Goal: Task Accomplishment & Management: Manage account settings

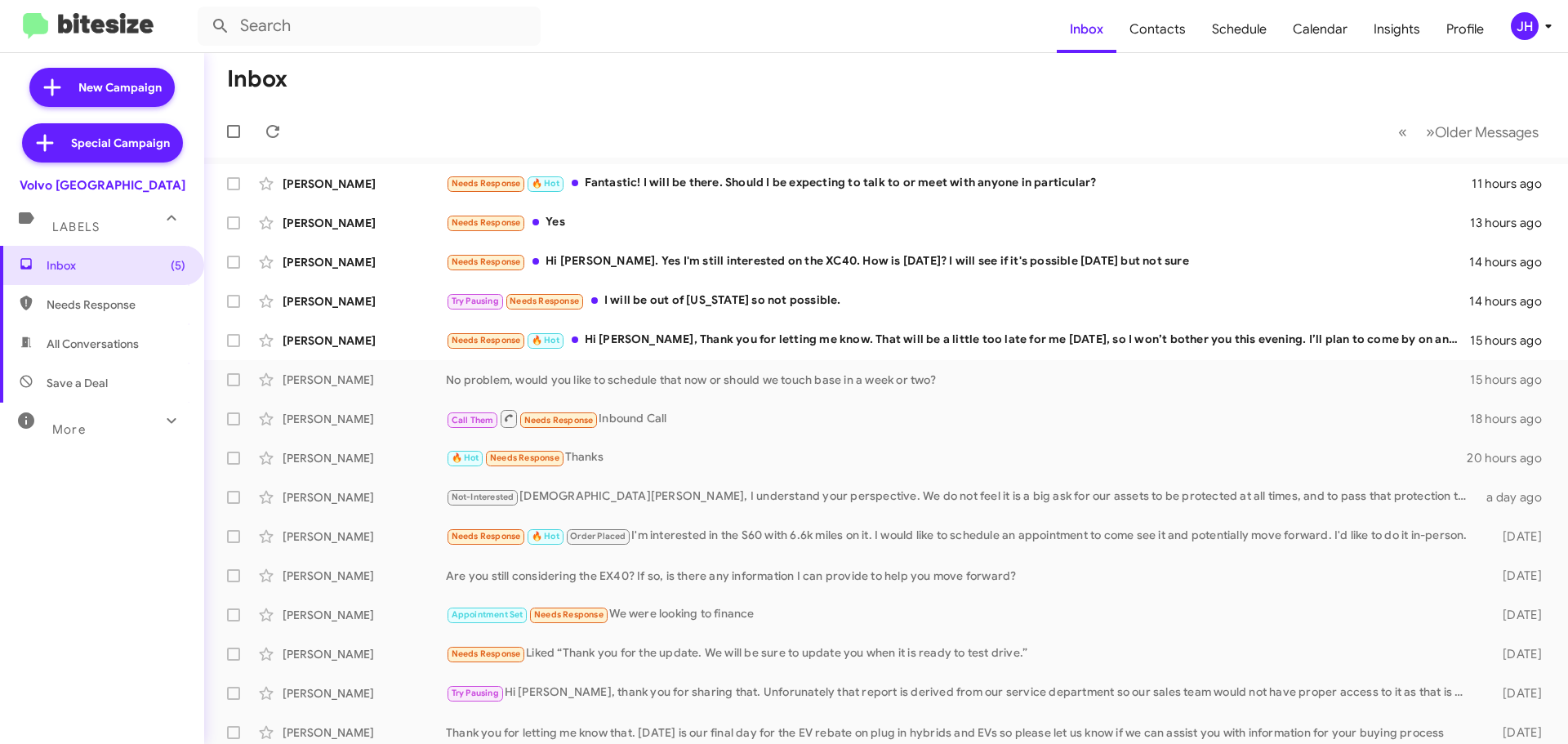
click at [1539, 33] on icon at bounding box center [1548, 26] width 20 height 20
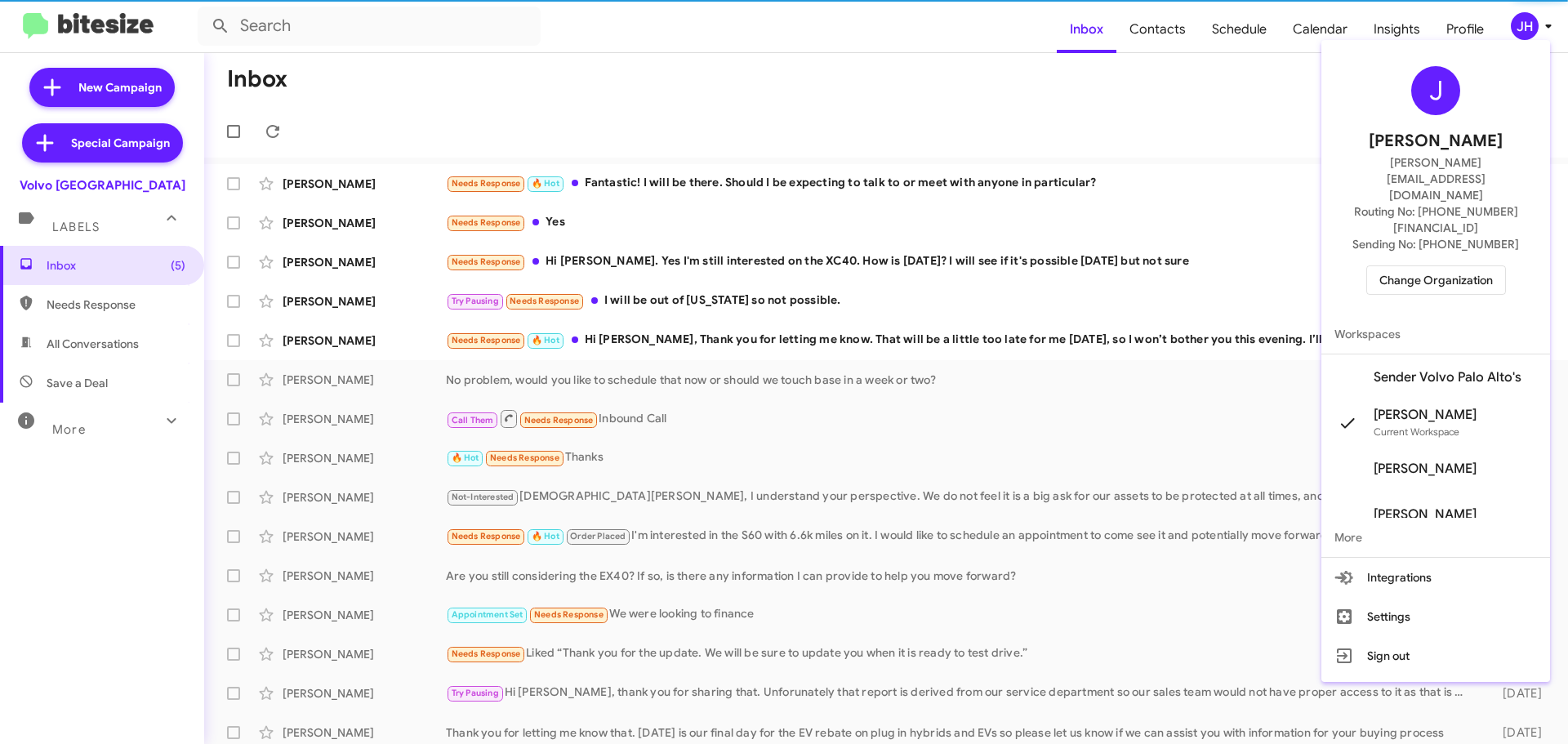
click at [1457, 266] on span "Change Organization" at bounding box center [1436, 279] width 114 height 28
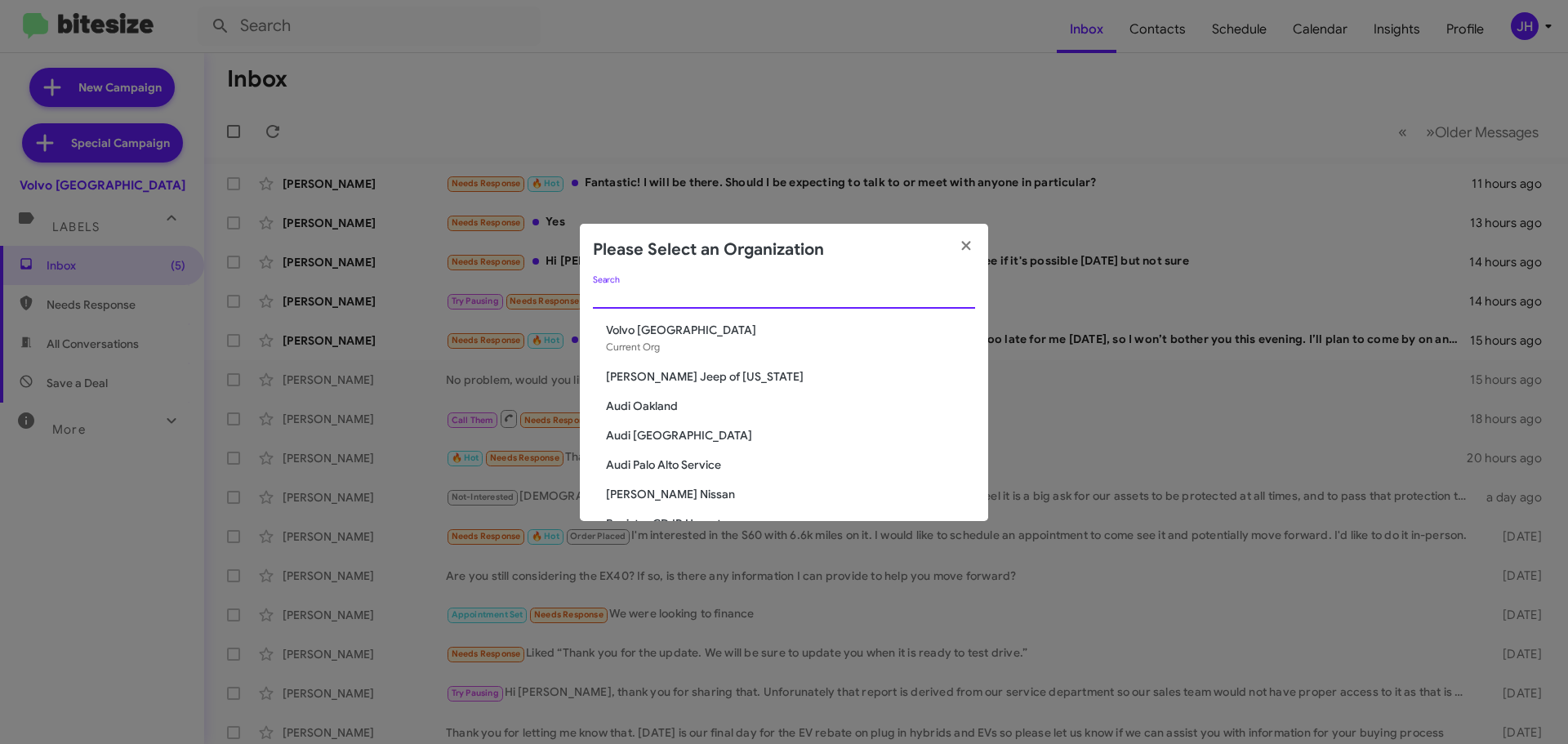
click at [640, 302] on input "Search" at bounding box center [784, 296] width 382 height 13
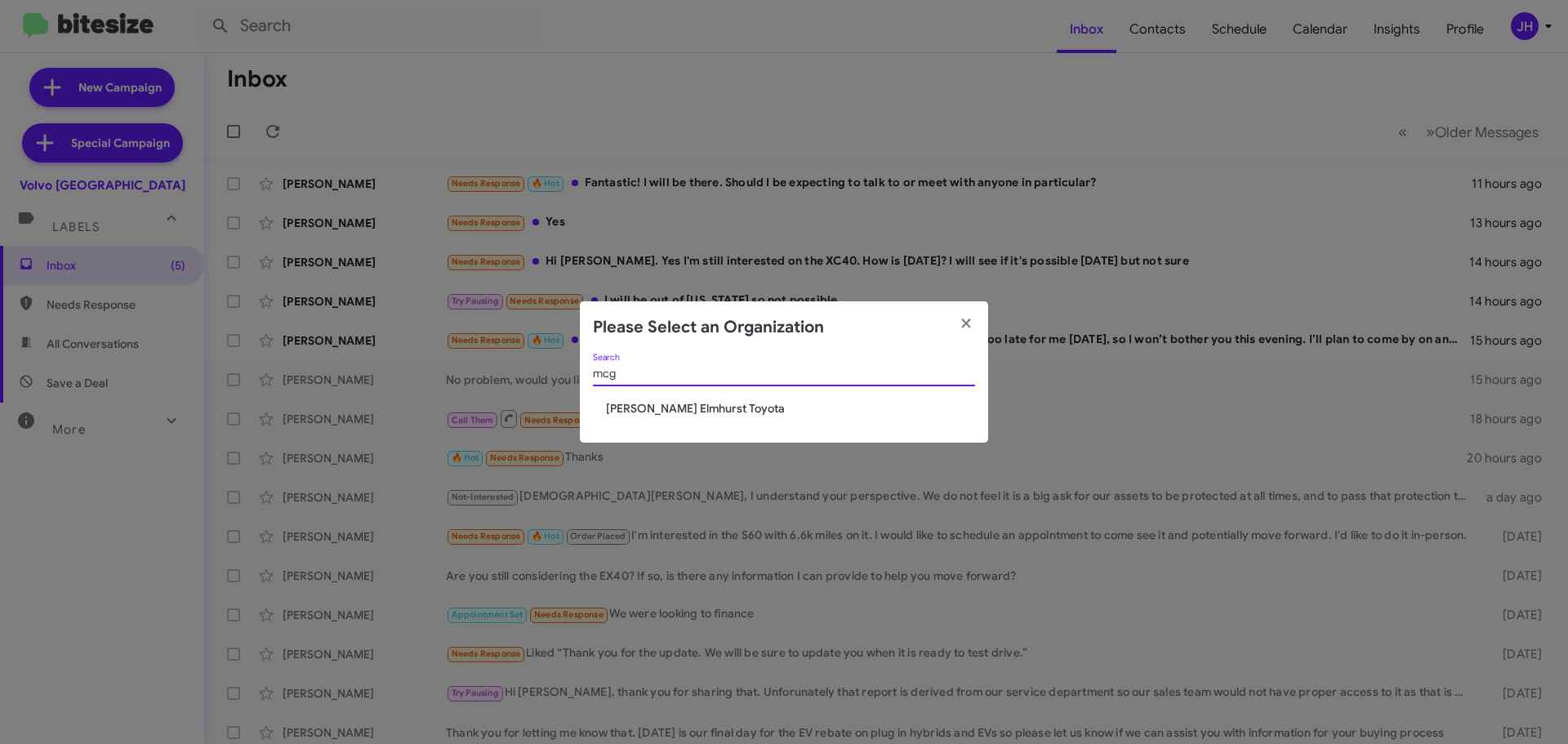
type input "mcg"
click at [623, 408] on span "McGrath Elmhurst Toyota" at bounding box center [791, 408] width 370 height 16
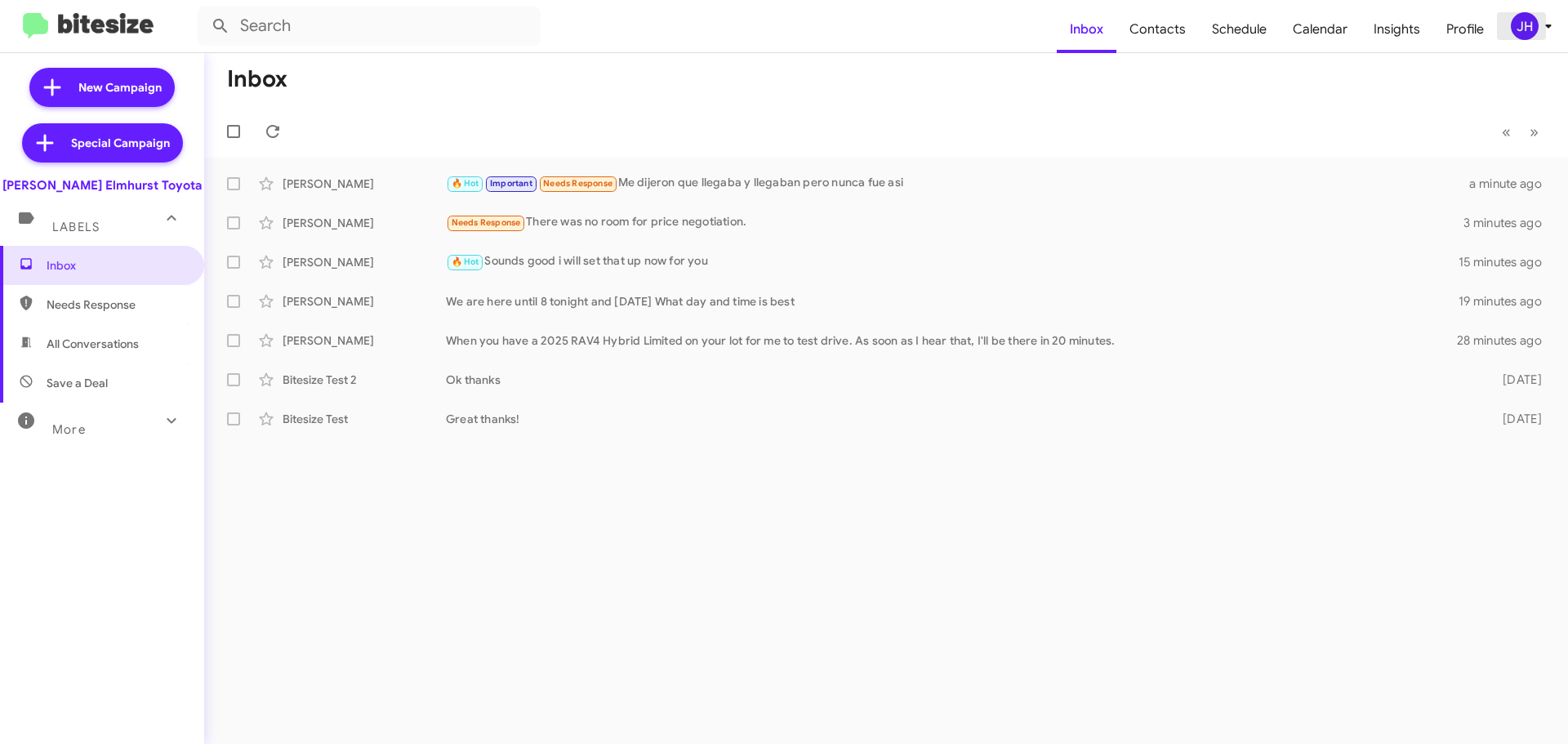
click at [1510, 28] on span "JH" at bounding box center [1534, 26] width 49 height 28
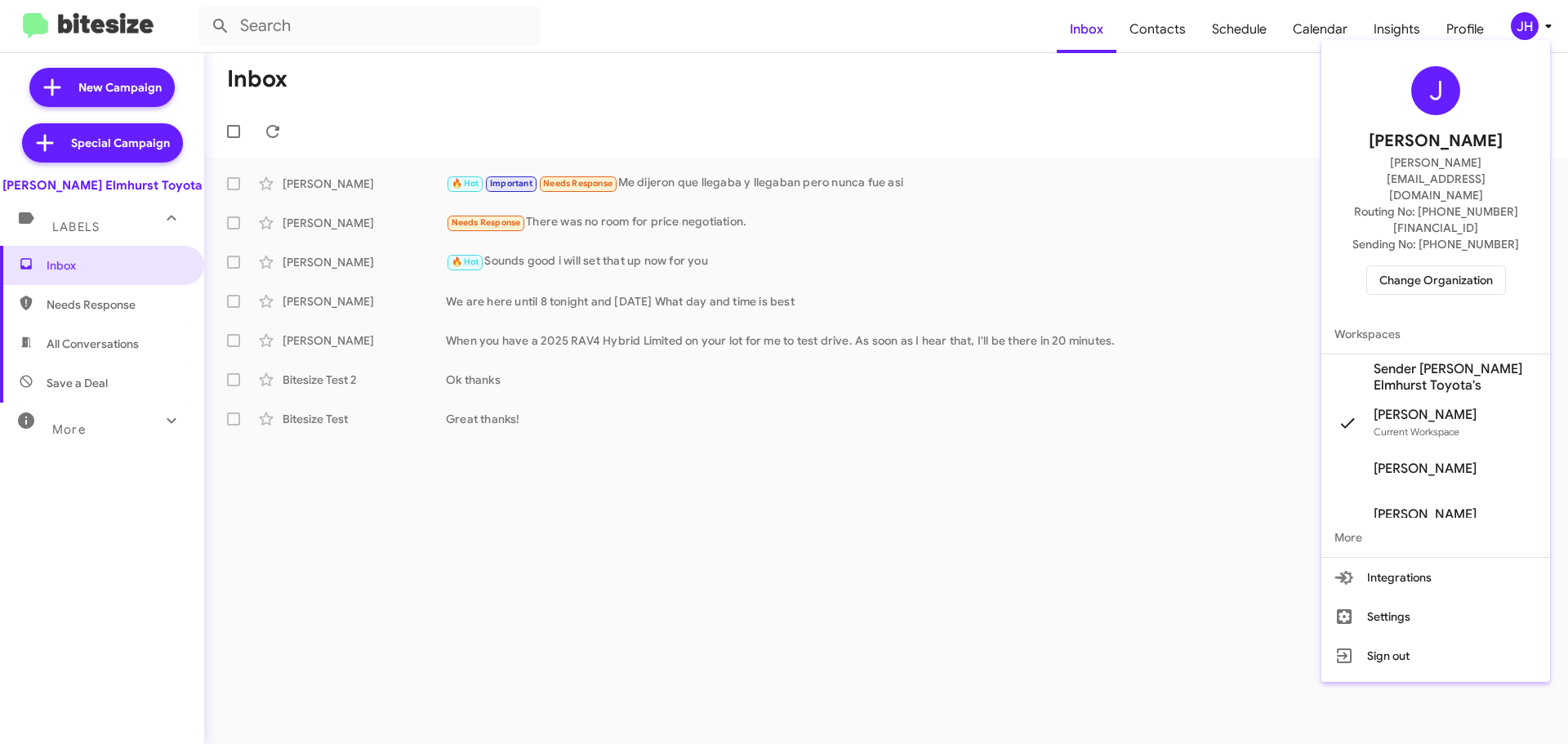
click at [1393, 360] on span "Sender McGrath Elmhurst Toyota's" at bounding box center [1455, 376] width 163 height 33
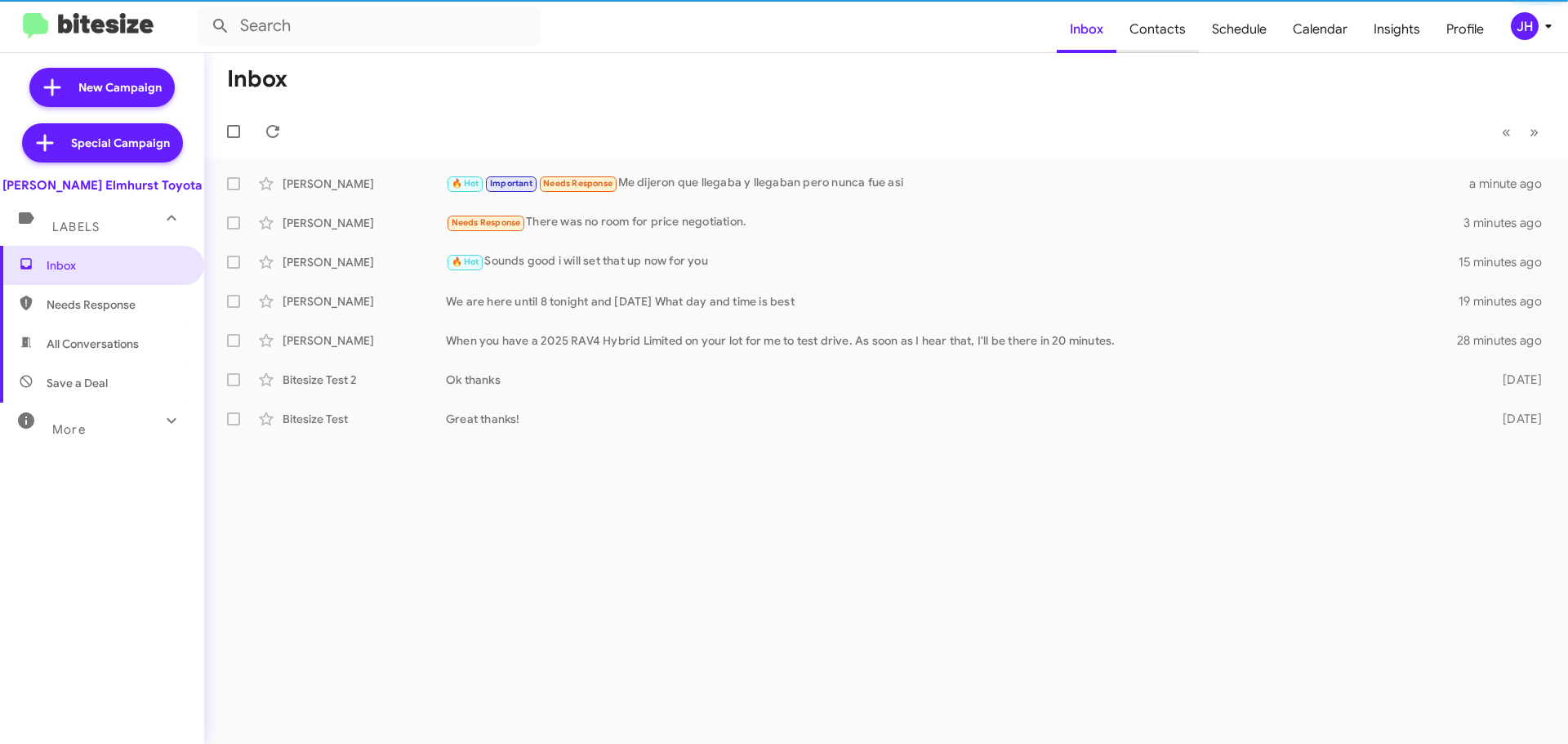
click at [1152, 18] on span "Contacts" at bounding box center [1158, 28] width 83 height 47
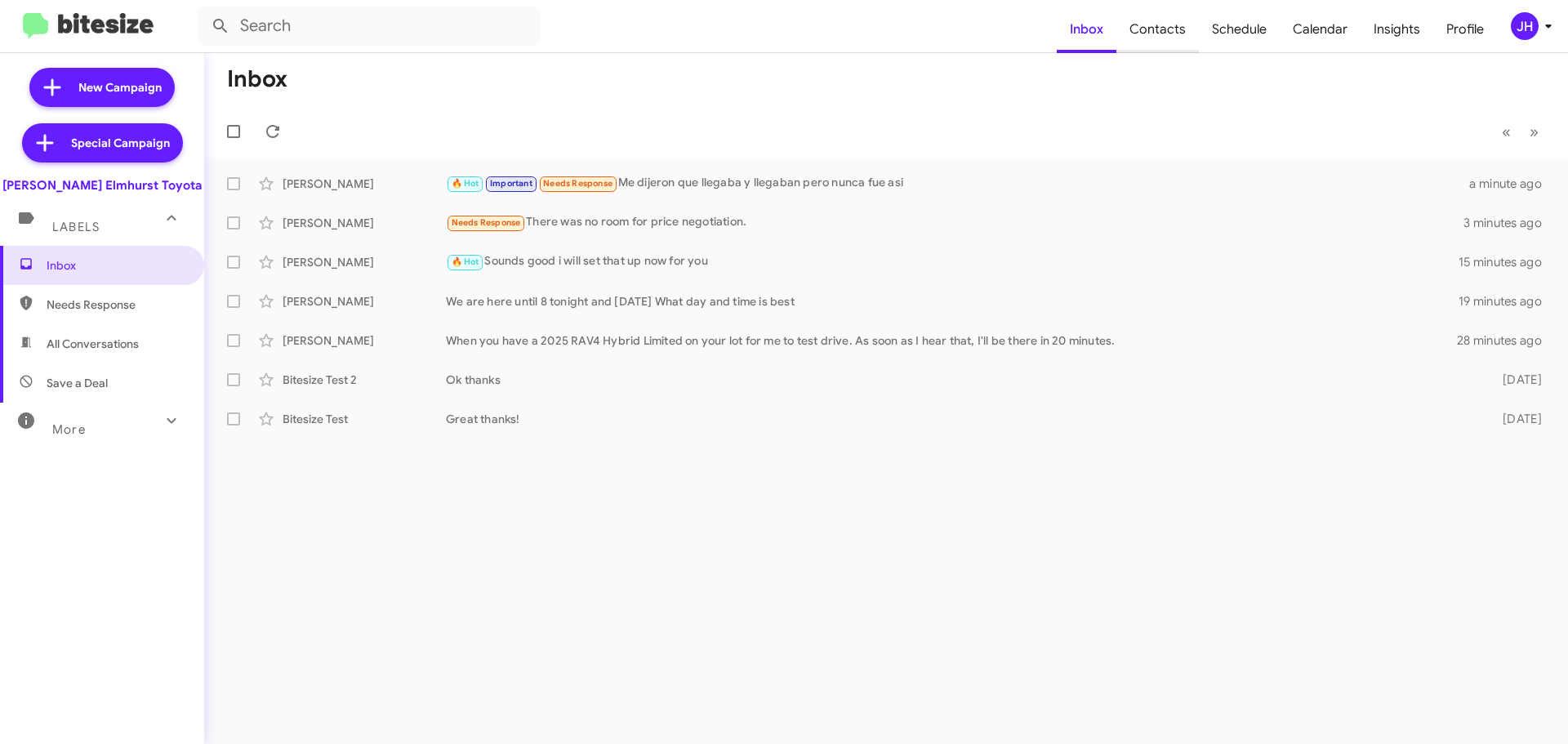
type input "in:groups"
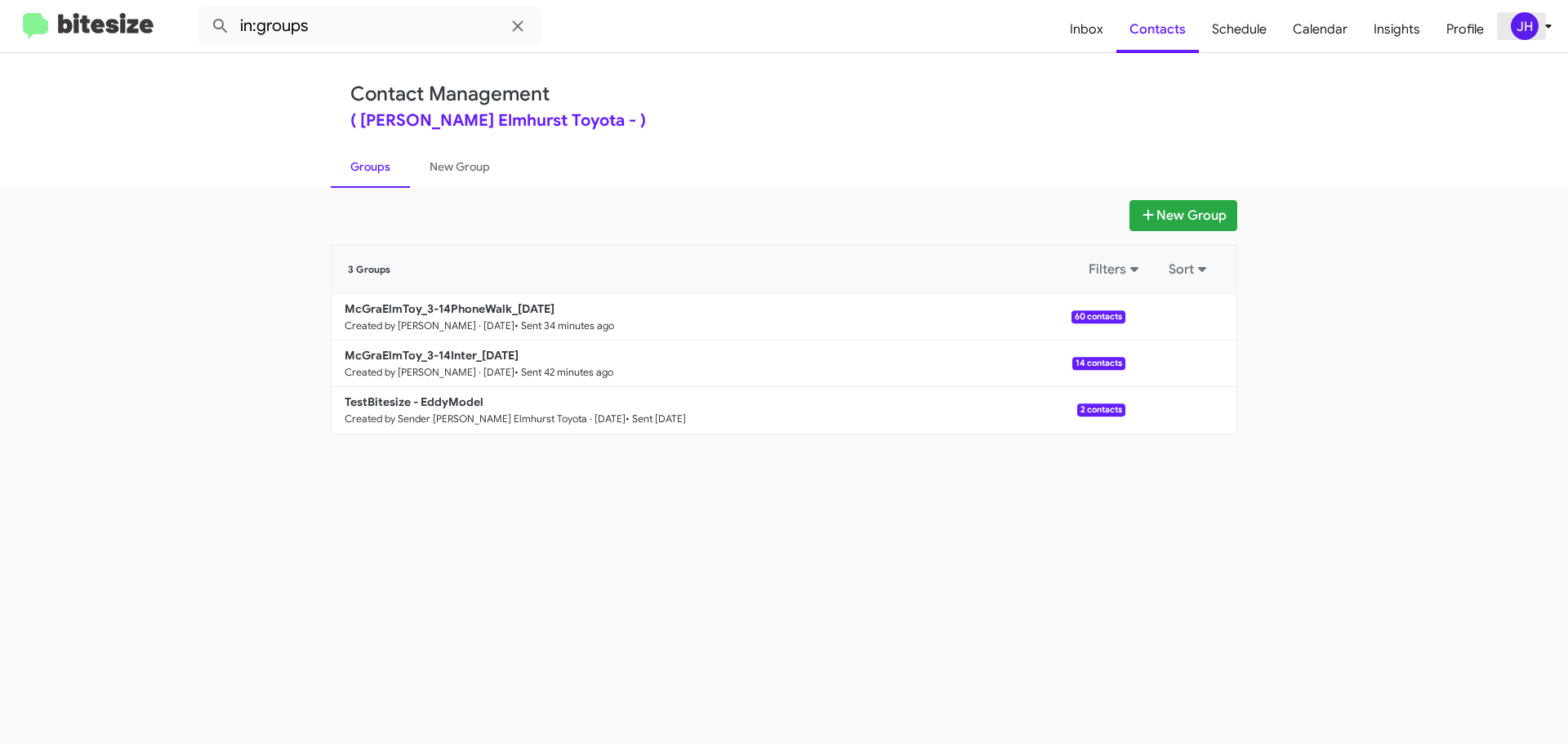
click at [1525, 26] on div "JH" at bounding box center [1524, 26] width 28 height 28
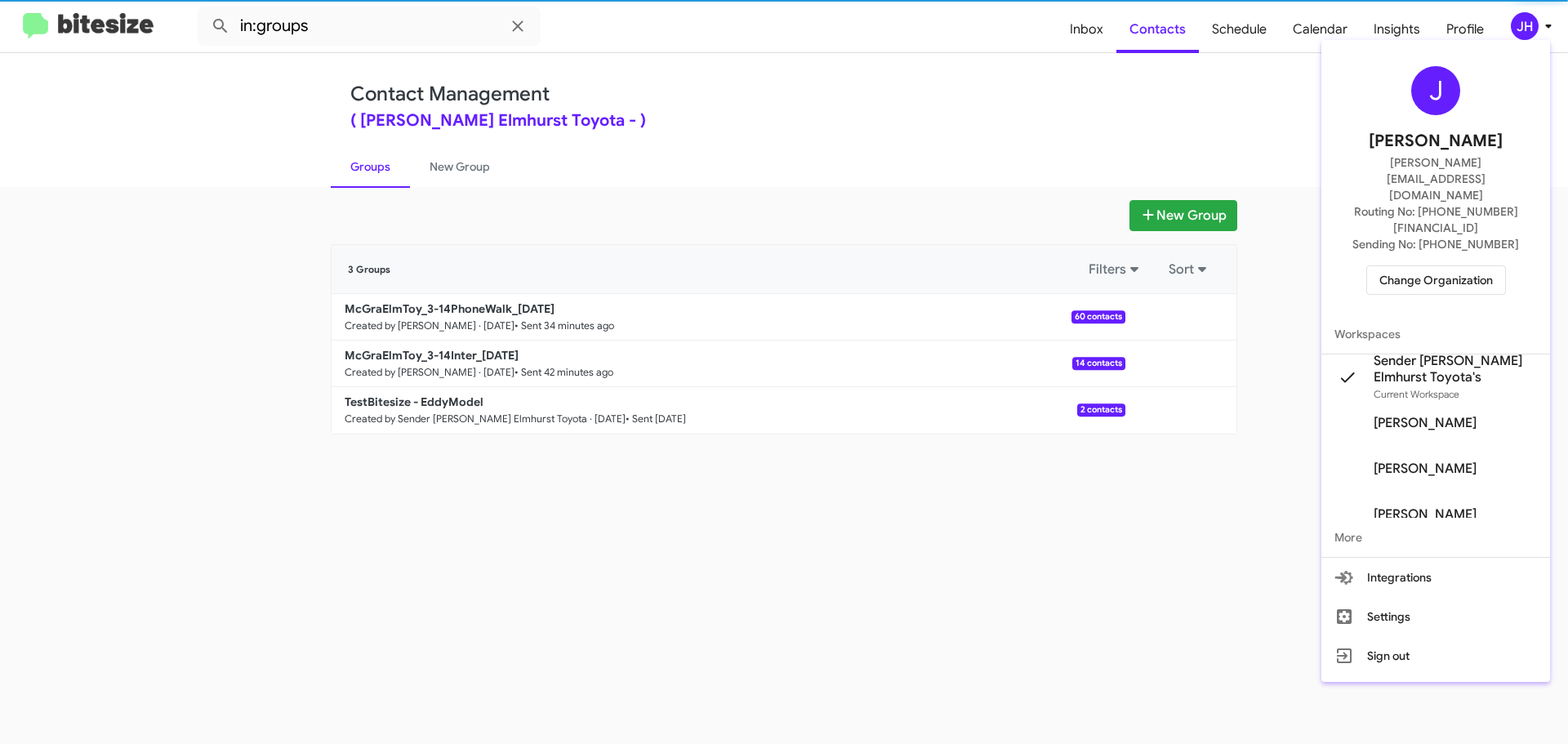
click at [1435, 266] on span "Change Organization" at bounding box center [1436, 279] width 114 height 28
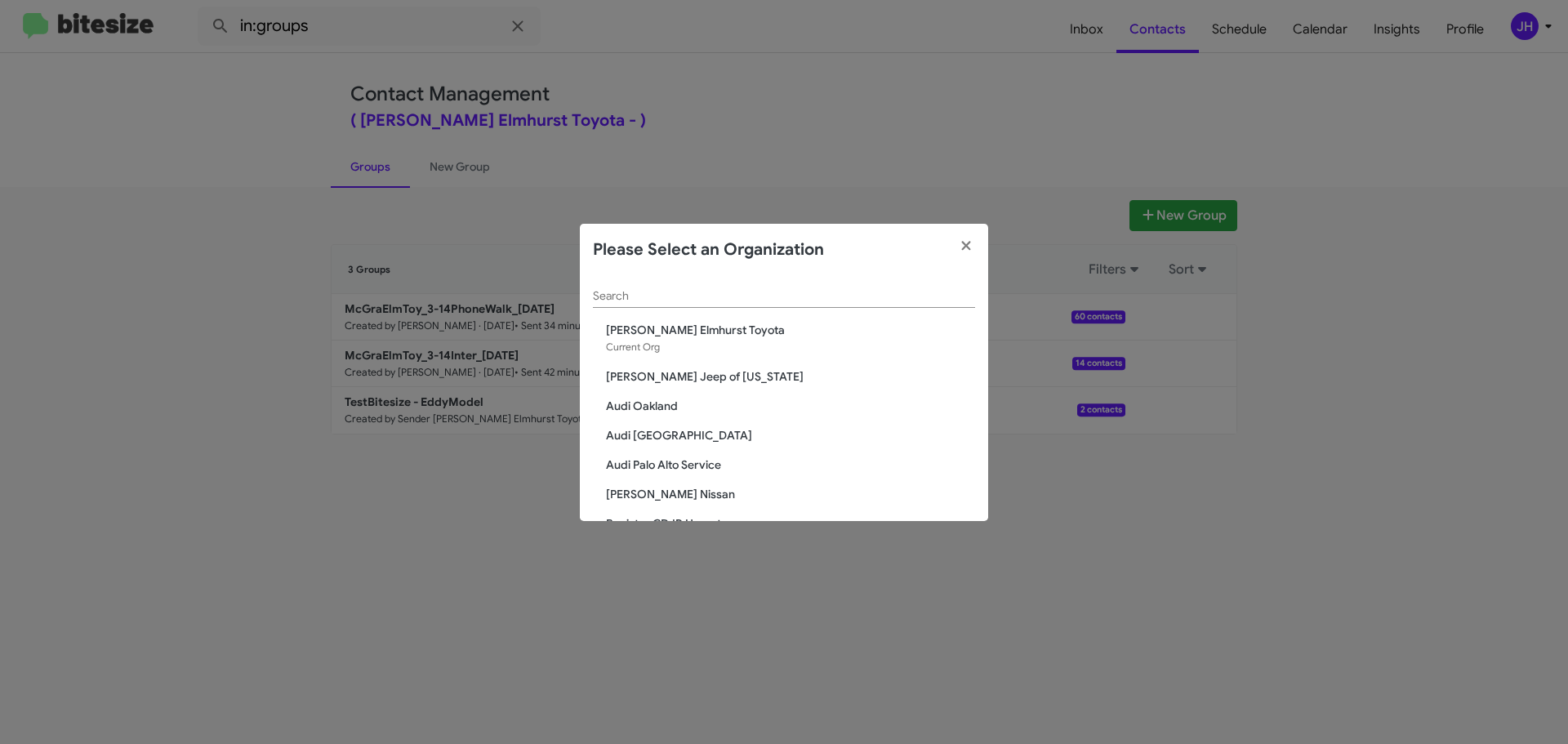
click at [695, 291] on input "Search" at bounding box center [784, 296] width 382 height 13
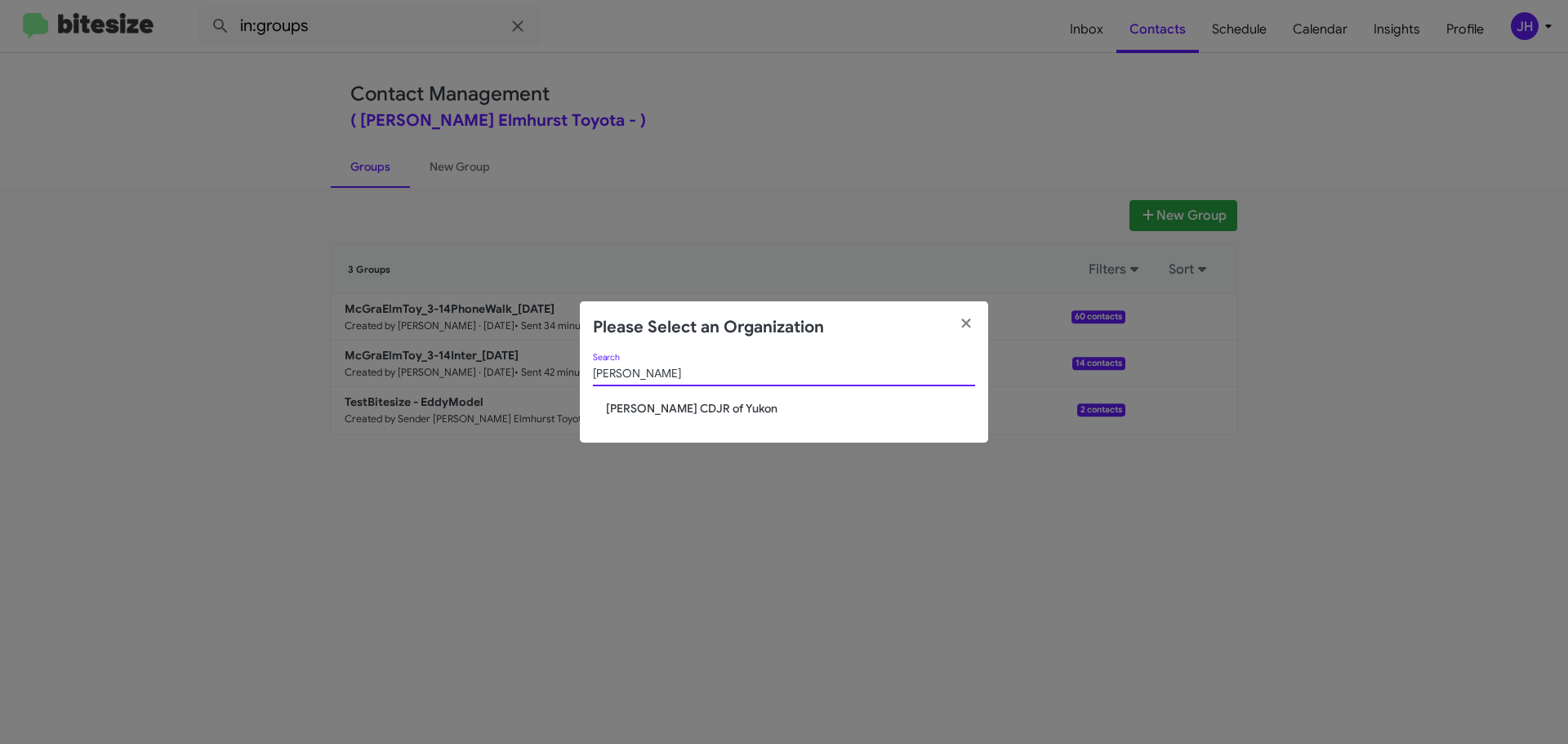
type input "joe"
click at [766, 423] on div "joe Search Joe Cooper CDJR of Yukon" at bounding box center [784, 398] width 409 height 89
click at [755, 410] on span "[PERSON_NAME] CDJR of Yukon" at bounding box center [791, 408] width 370 height 16
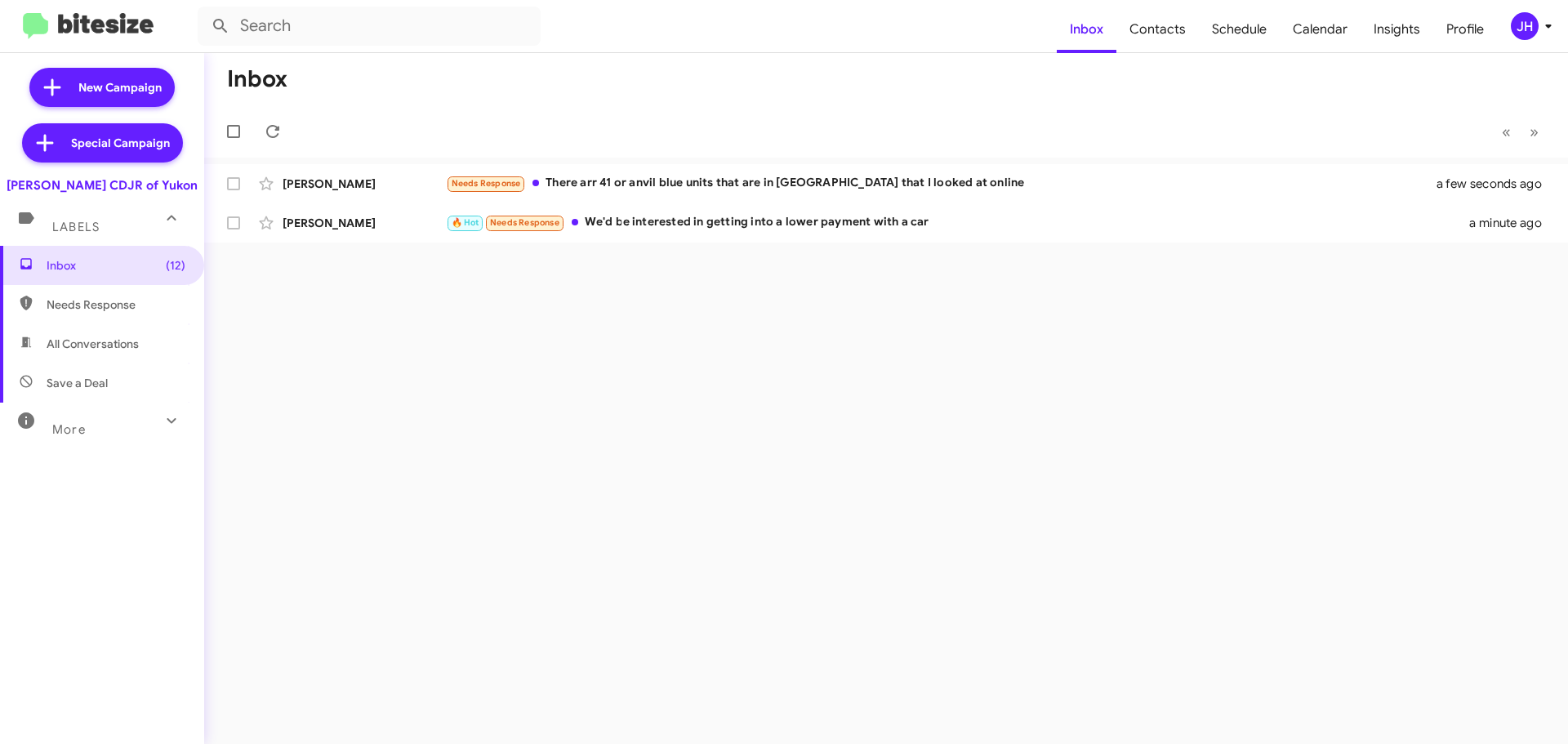
click at [1514, 15] on span "JH" at bounding box center [1534, 26] width 49 height 28
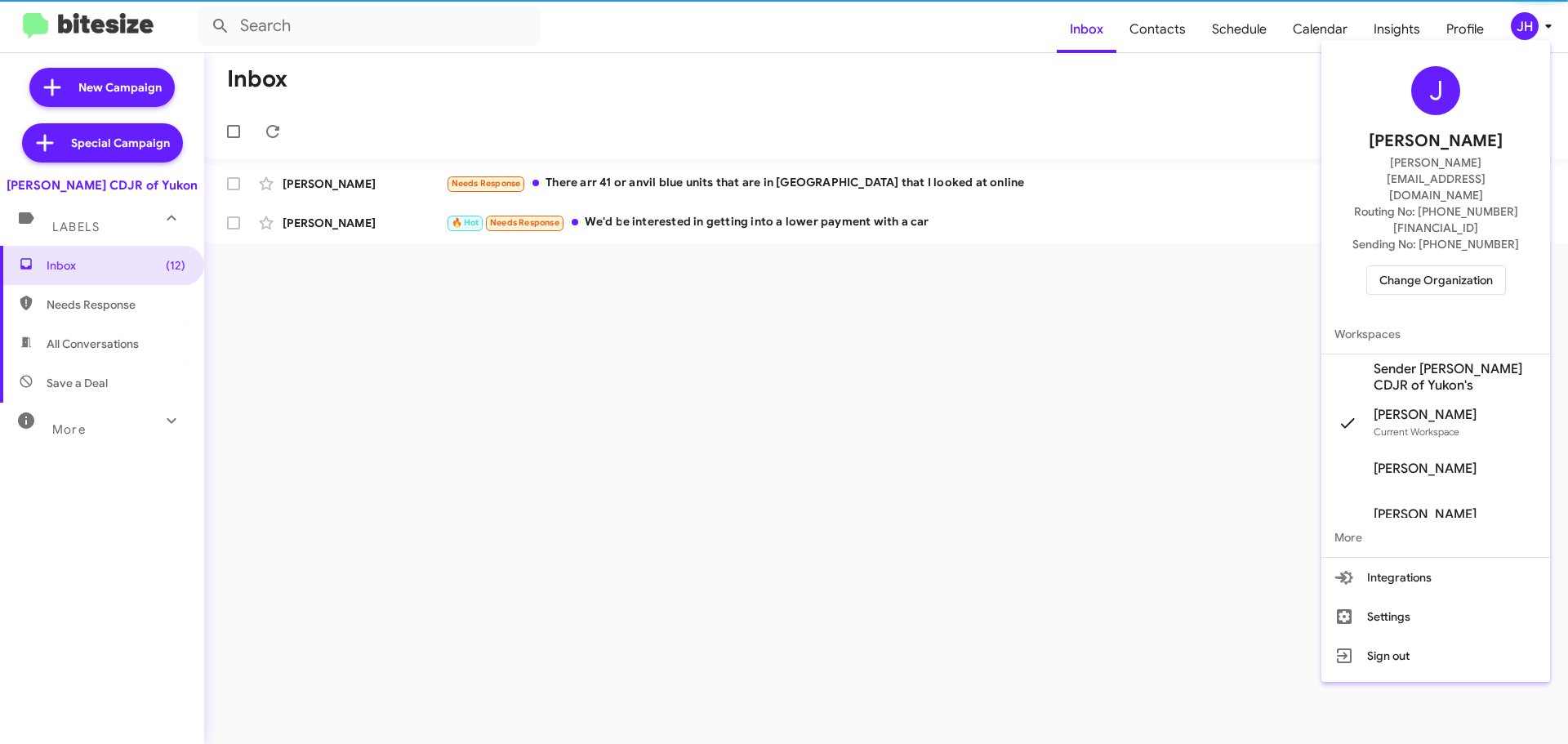
click at [1401, 360] on span "Sender Joe Cooper CDJR of Yukon's" at bounding box center [1455, 376] width 163 height 33
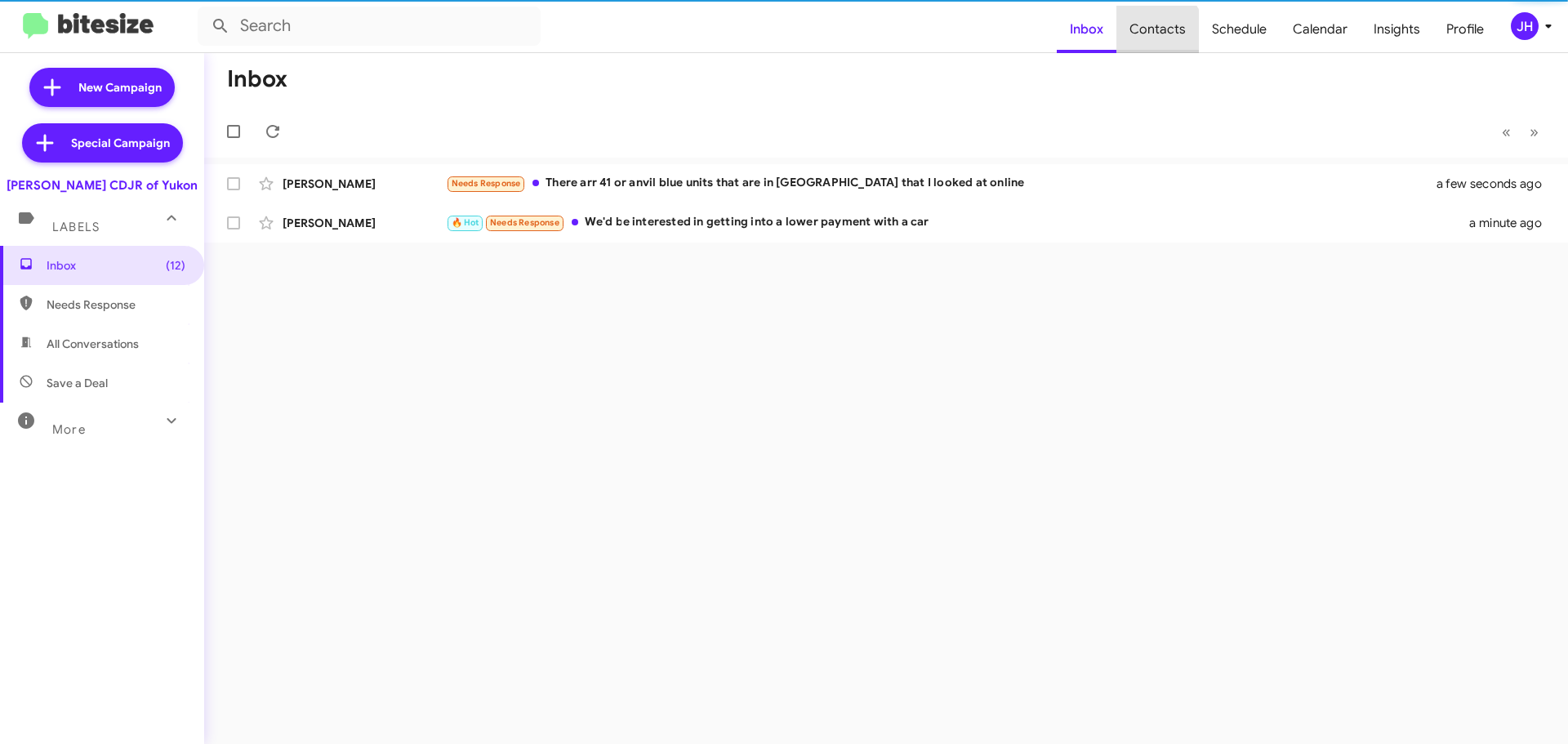
click at [1154, 37] on span "Contacts" at bounding box center [1158, 28] width 83 height 47
type input "in:groups"
